Goal: Check status: Check status

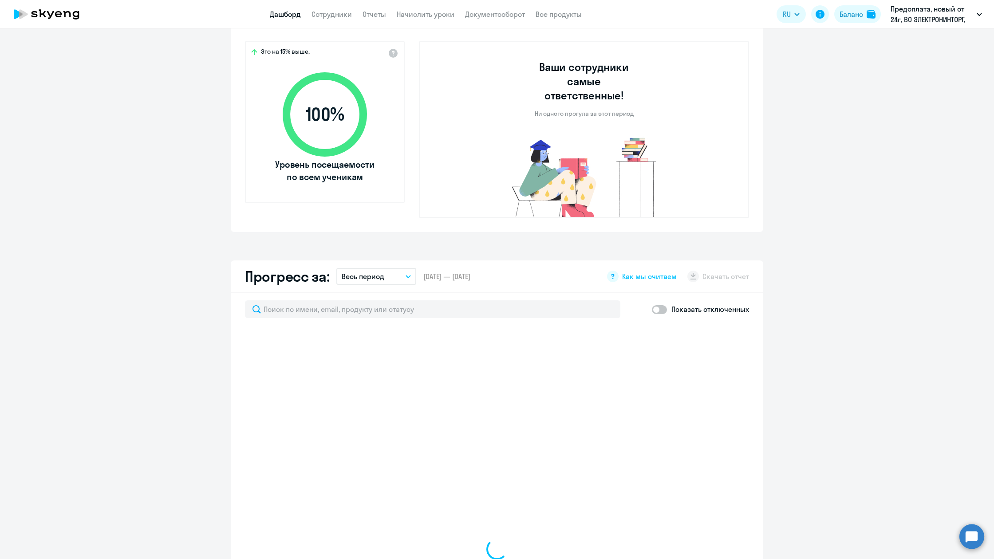
select select "30"
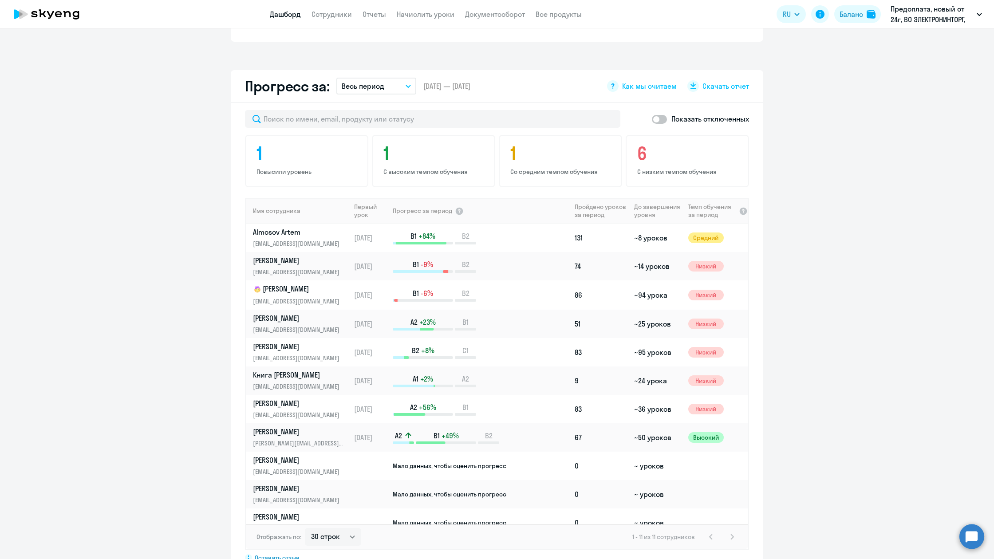
scroll to position [522, 0]
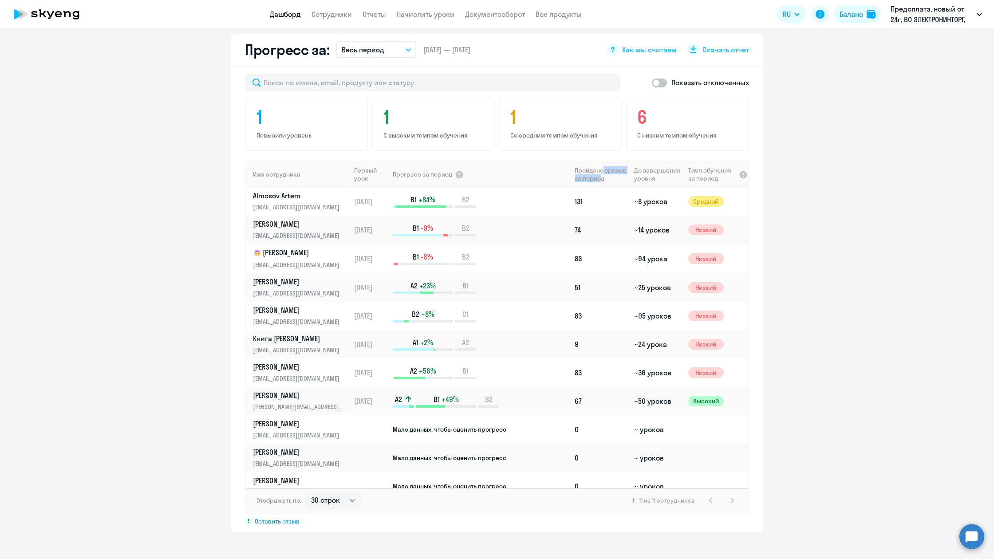
click at [599, 162] on th "Пройдено уроков за период" at bounding box center [600, 175] width 59 height 26
click at [605, 162] on th "Пройдено уроков за период" at bounding box center [600, 175] width 59 height 26
click at [602, 162] on th "Пройдено уроков за период" at bounding box center [600, 175] width 59 height 26
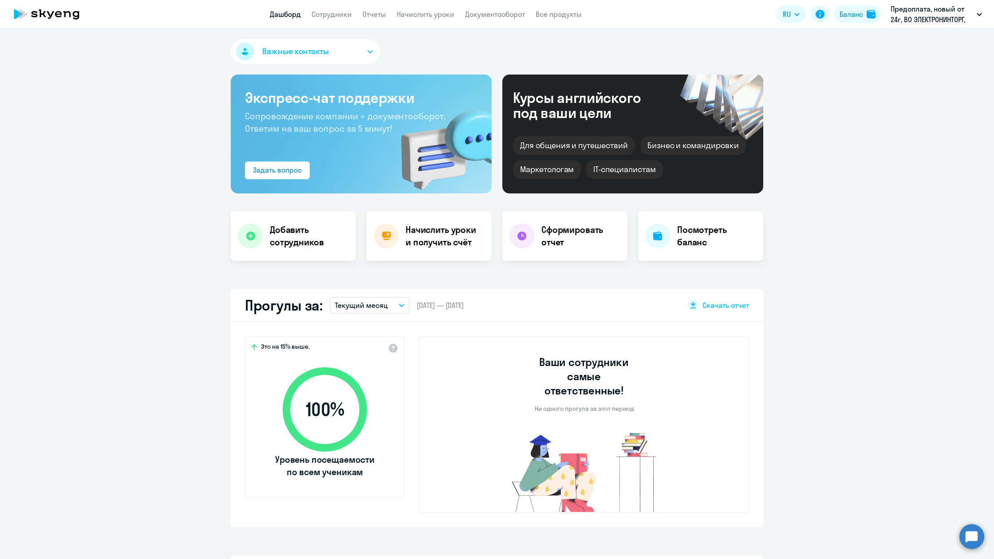
scroll to position [0, 0]
click at [329, 45] on button "Важные контакты" at bounding box center [305, 51] width 149 height 25
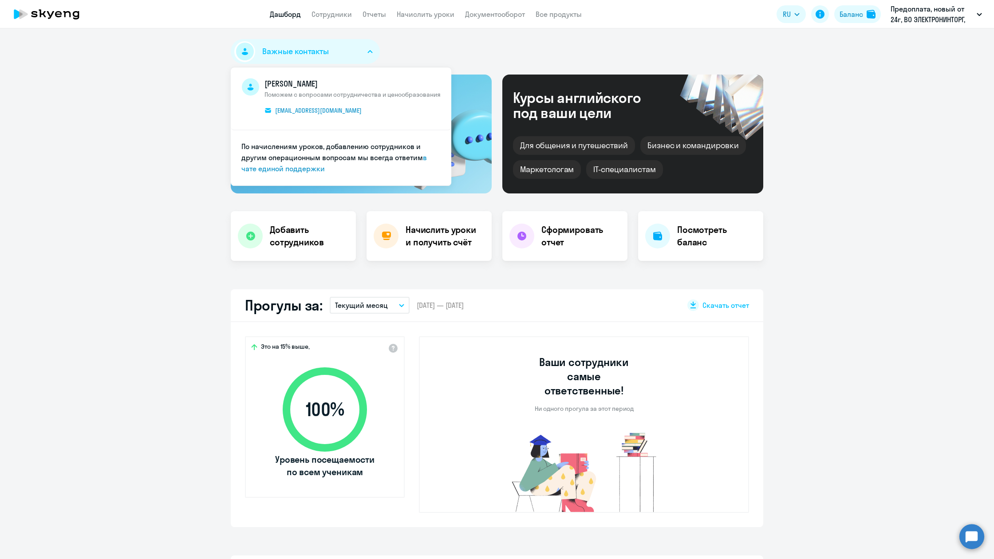
click at [345, 51] on button "Важные контакты" at bounding box center [305, 51] width 149 height 25
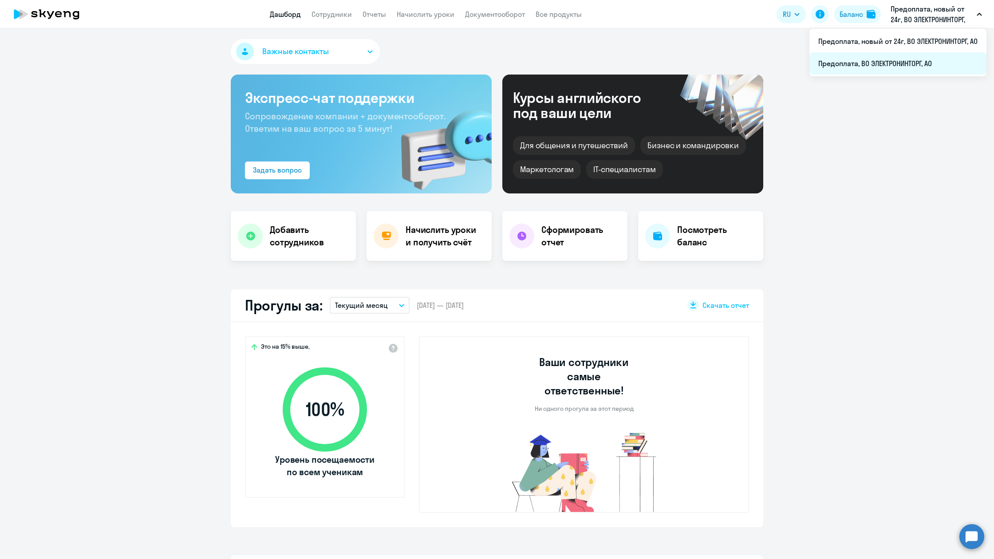
click at [928, 67] on li "Предоплата, ВО ЭЛЕКТРОНИНТОРГ, АО" at bounding box center [898, 63] width 177 height 22
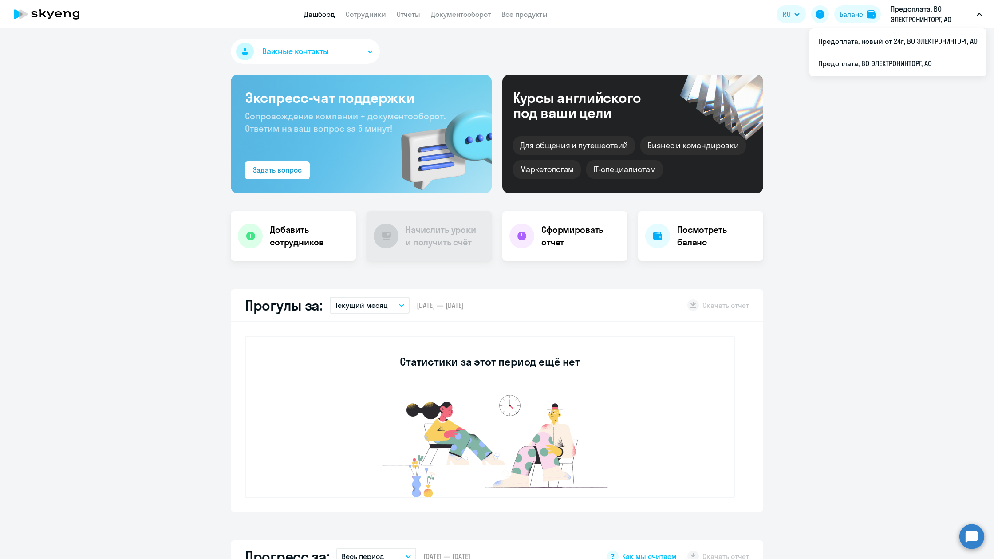
click at [948, 21] on p "Предоплата, ВО ЭЛЕКТРОНИНТОРГ, АО" at bounding box center [932, 14] width 83 height 21
click at [945, 23] on p "Предоплата, ВО ЭЛЕКТРОНИНТОРГ, АО" at bounding box center [932, 14] width 83 height 21
click at [937, 34] on li "Предоплата, новый от 24г, ВО ЭЛЕКТРОНИНТОРГ, АО" at bounding box center [898, 41] width 177 height 22
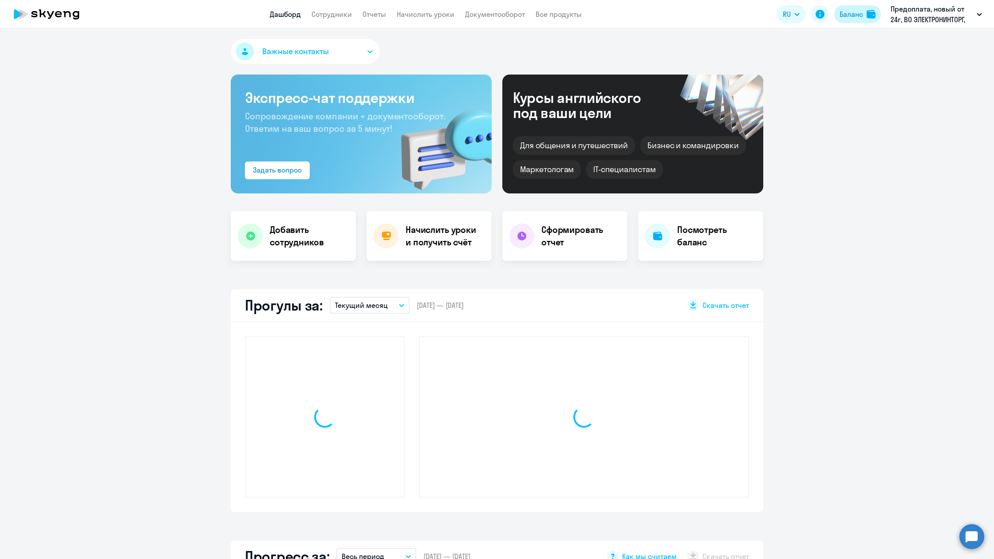
click at [861, 18] on div "Баланс" at bounding box center [852, 14] width 24 height 11
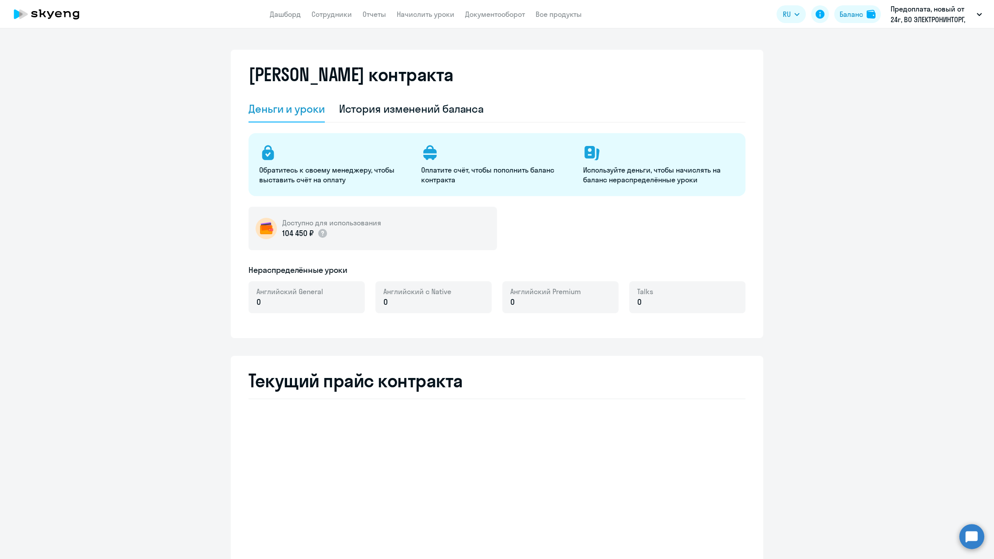
select select "english_adult_not_native_speaker"
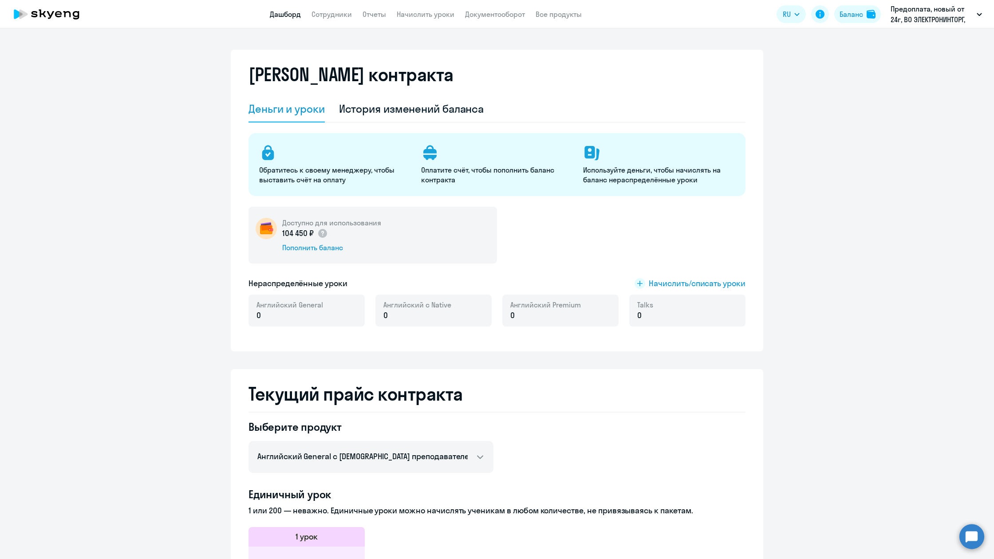
click at [277, 18] on link "Дашборд" at bounding box center [285, 14] width 31 height 9
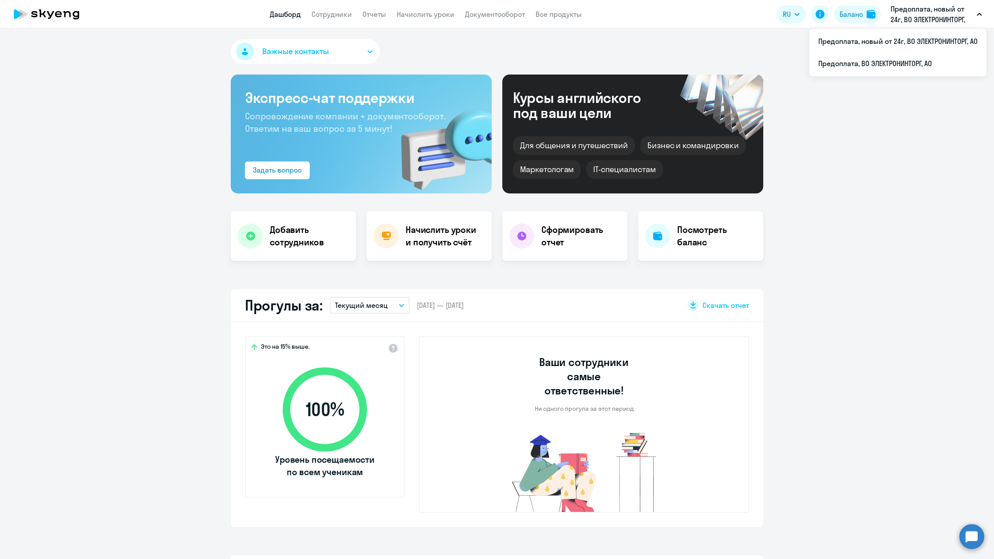
select select "30"
click at [64, 18] on icon at bounding box center [47, 14] width 78 height 22
select select "30"
